Goal: Information Seeking & Learning: Learn about a topic

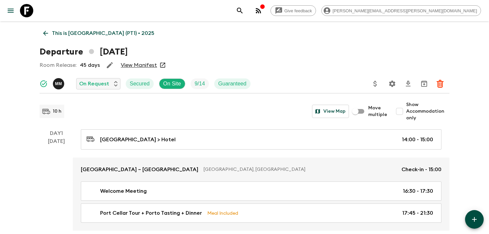
click at [93, 34] on p "This is [GEOGRAPHIC_DATA] (PT1) • 2025" at bounding box center [103, 33] width 102 height 8
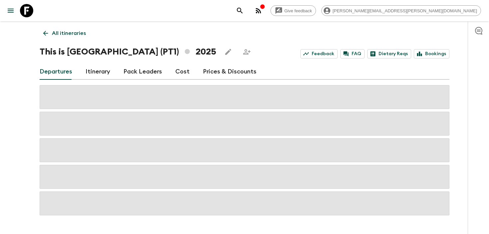
click at [244, 10] on icon "search adventures" at bounding box center [240, 11] width 8 height 8
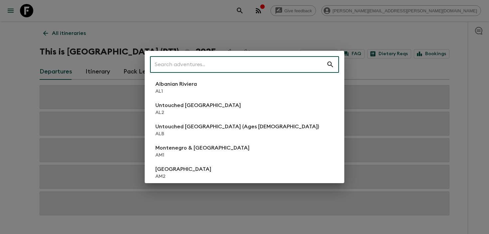
click at [168, 66] on input "text" at bounding box center [238, 64] width 176 height 19
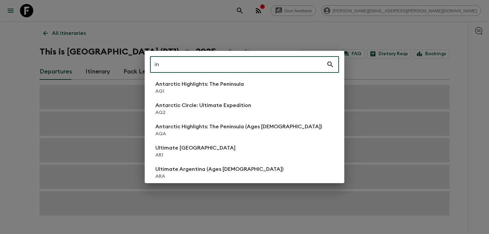
type input "i"
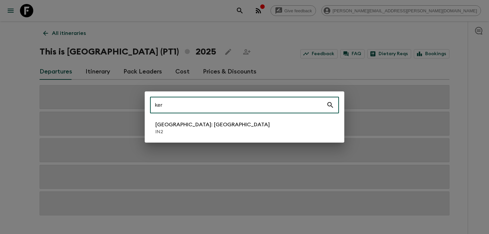
type input "ker"
click at [165, 131] on p "IN2" at bounding box center [212, 132] width 114 height 7
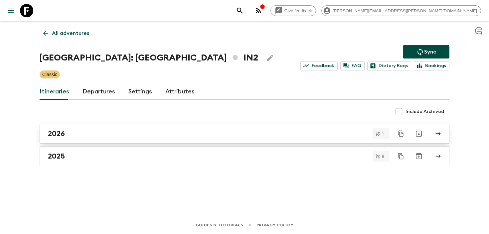
click at [77, 136] on div "2026" at bounding box center [238, 133] width 380 height 9
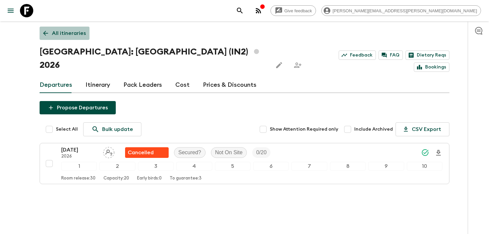
click at [73, 35] on p "All itineraries" at bounding box center [69, 33] width 34 height 8
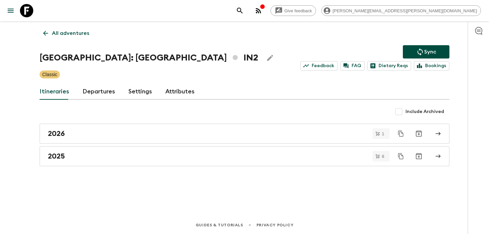
click at [246, 12] on button "search adventures" at bounding box center [239, 10] width 13 height 13
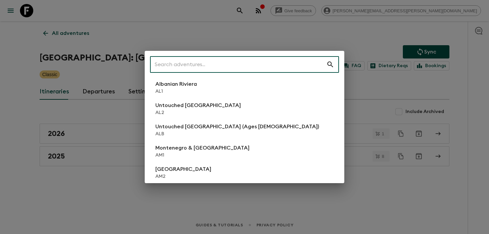
click at [261, 68] on input "text" at bounding box center [238, 64] width 176 height 19
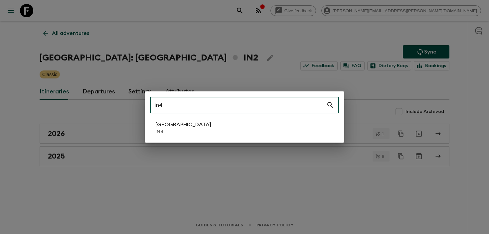
type input "in4"
click at [204, 130] on li "[GEOGRAPHIC_DATA] IN4" at bounding box center [244, 128] width 189 height 19
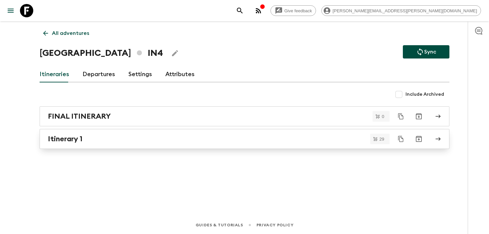
click at [91, 139] on div "Itinerary 1" at bounding box center [238, 139] width 380 height 9
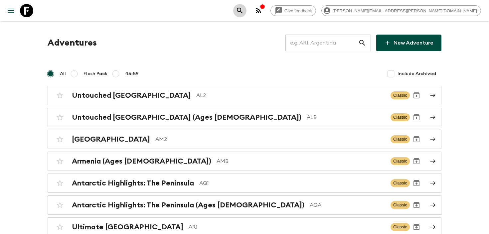
click at [244, 10] on icon "search adventures" at bounding box center [240, 11] width 8 height 8
